Goal: Navigation & Orientation: Find specific page/section

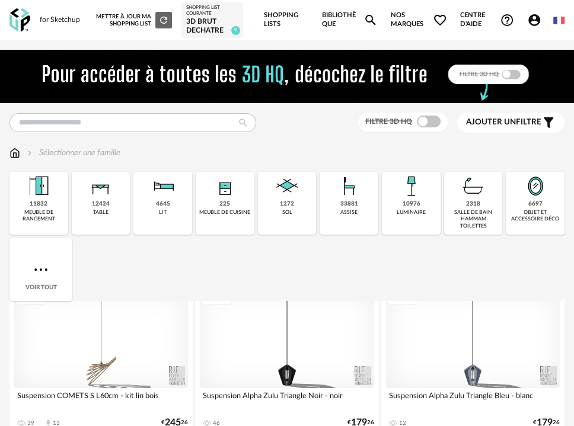
click at [277, 33] on link "Shopping Lists" at bounding box center [286, 20] width 45 height 40
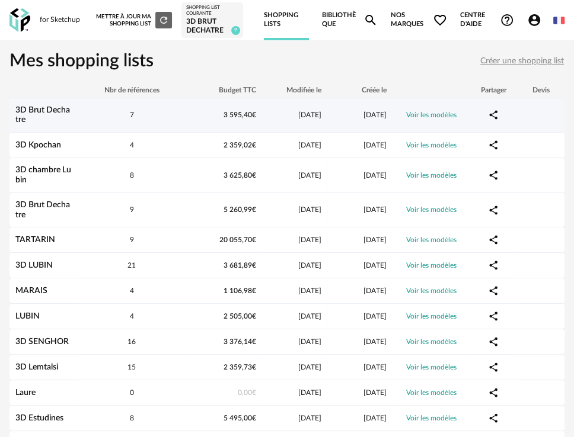
click at [62, 117] on div "3D Brut Dechatre" at bounding box center [43, 116] width 69 height 20
click at [59, 108] on link "3D Brut Dechatre" at bounding box center [42, 115] width 55 height 18
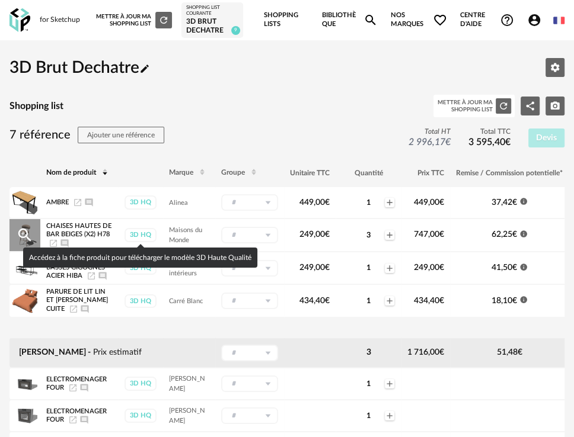
click at [133, 235] on div "3D HQ" at bounding box center [140, 235] width 32 height 14
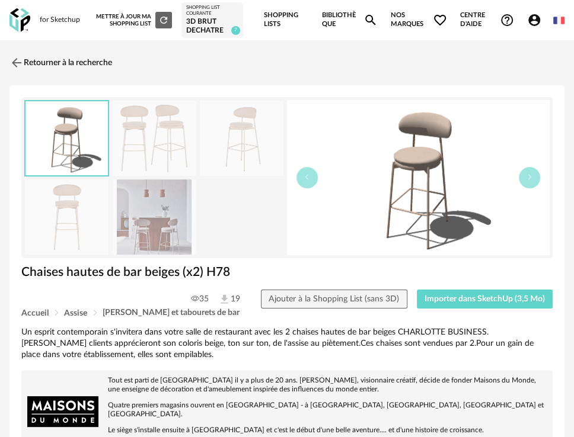
click at [42, 62] on link "Retourner à la recherche" at bounding box center [60, 63] width 103 height 26
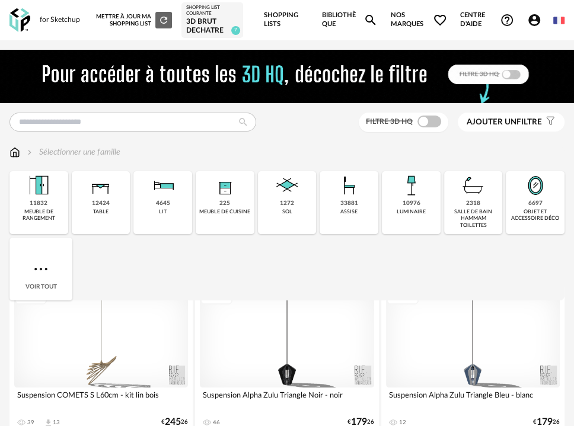
click at [285, 19] on link "Shopping Lists" at bounding box center [286, 20] width 45 height 40
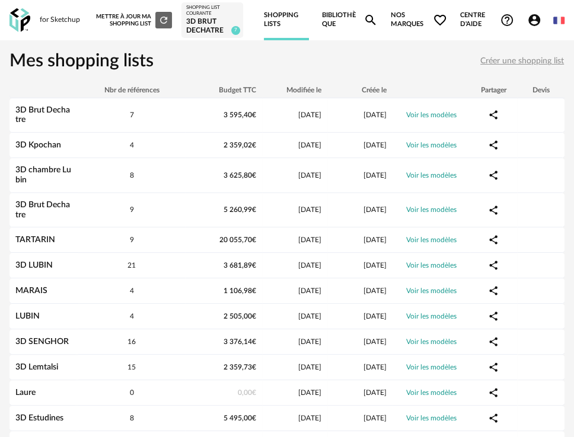
click at [348, 18] on link "Bibliothèque Magnify icon" at bounding box center [349, 20] width 55 height 40
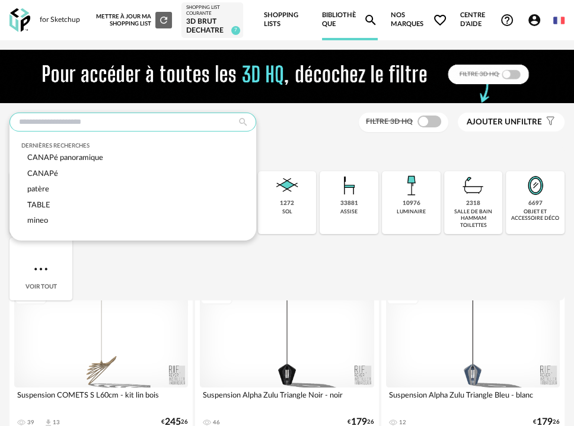
click at [154, 127] on input "text" at bounding box center [132, 122] width 247 height 19
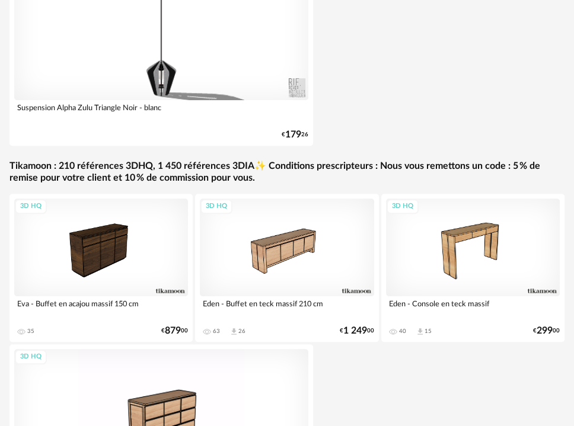
scroll to position [436, 0]
